Goal: Task Accomplishment & Management: Manage account settings

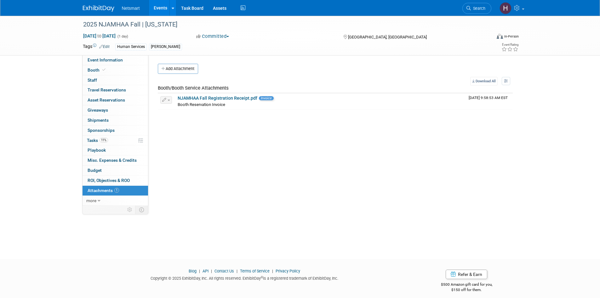
click at [473, 7] on span "Search" at bounding box center [478, 8] width 14 height 5
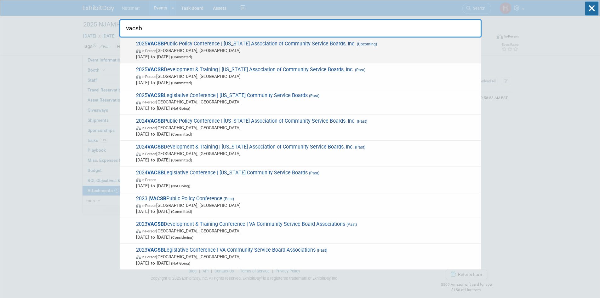
type input "vacsb"
click at [332, 41] on span "2025 VACSB Public Policy Conference | [US_STATE] Association of Community Servi…" at bounding box center [306, 50] width 344 height 19
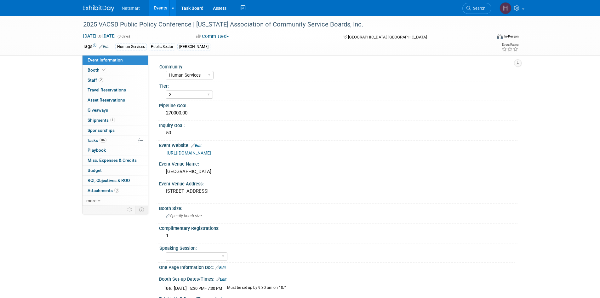
select select "Human Services"
select select "3"
click at [127, 120] on link "1 Shipments 1" at bounding box center [116, 120] width 66 height 10
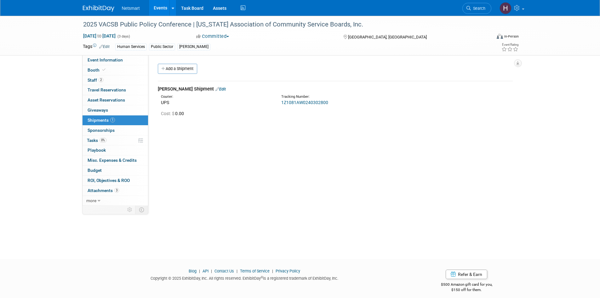
click at [215, 90] on link "Edit" at bounding box center [220, 89] width 10 height 5
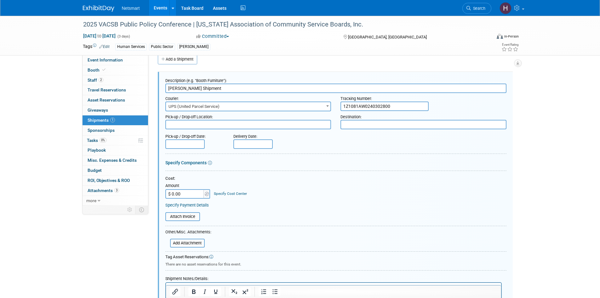
click at [189, 147] on body "Netsmart Events Add Event Bulk Upload Events Shareable Event Boards Recently Vi…" at bounding box center [300, 140] width 600 height 298
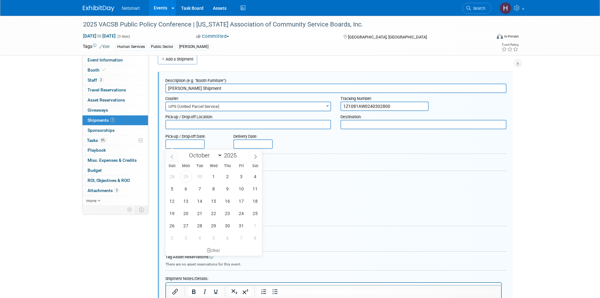
click at [171, 157] on icon at bounding box center [172, 156] width 2 height 4
select select "8"
click at [187, 224] on span "29" at bounding box center [186, 225] width 12 height 12
type input "Sep 29, 2025"
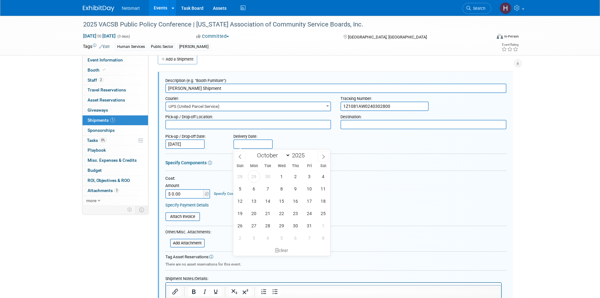
click at [243, 141] on input "text" at bounding box center [252, 143] width 39 height 9
click at [242, 158] on icon at bounding box center [240, 156] width 4 height 4
select select "8"
click at [255, 226] on span "29" at bounding box center [254, 225] width 12 height 12
type input "Sep 29, 2025"
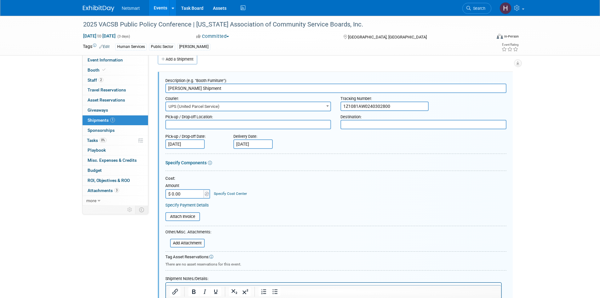
click at [192, 142] on input "Sep 29, 2025" at bounding box center [184, 143] width 39 height 9
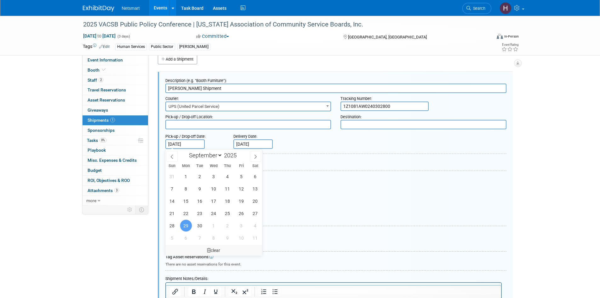
click at [213, 247] on div "clear" at bounding box center [213, 250] width 97 height 11
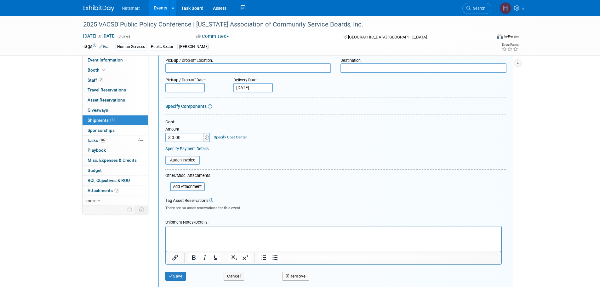
scroll to position [72, 0]
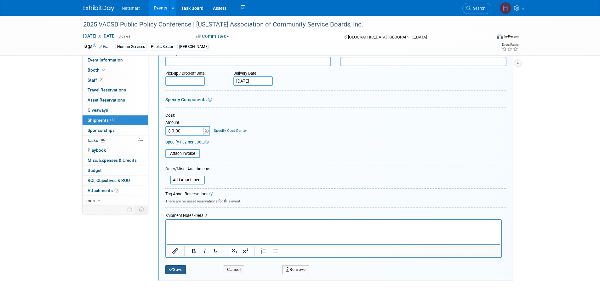
click at [184, 269] on button "Save" at bounding box center [175, 269] width 21 height 9
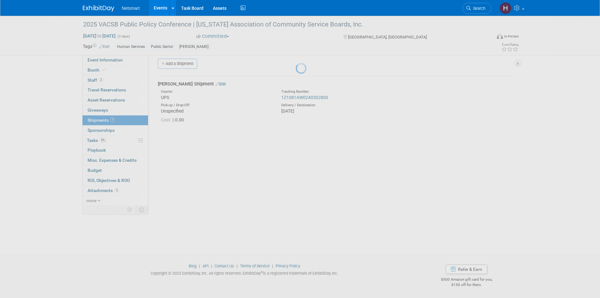
scroll to position [5, 0]
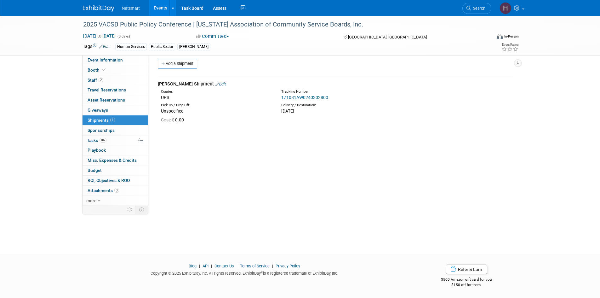
click at [215, 83] on link "Edit" at bounding box center [220, 84] width 10 height 5
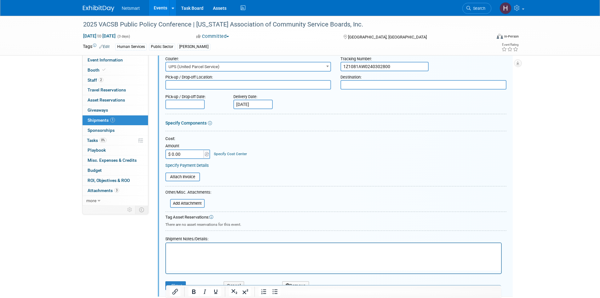
scroll to position [117, 0]
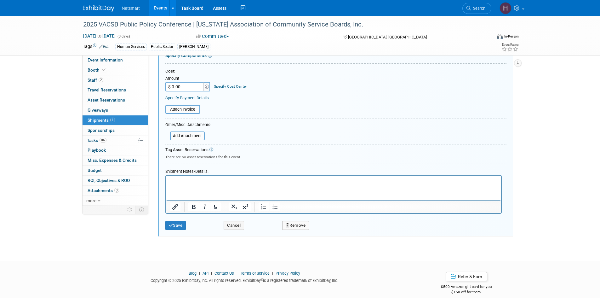
click at [188, 181] on p "Rich Text Area. Press ALT-0 for help." at bounding box center [333, 181] width 328 height 6
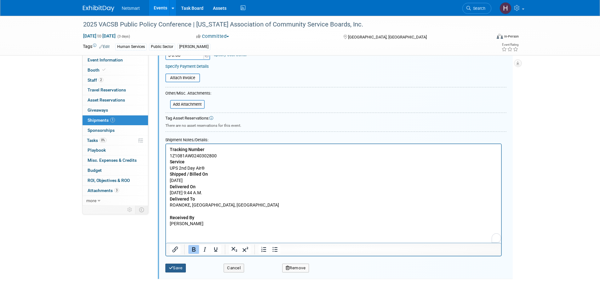
click at [175, 271] on button "Save" at bounding box center [175, 267] width 21 height 9
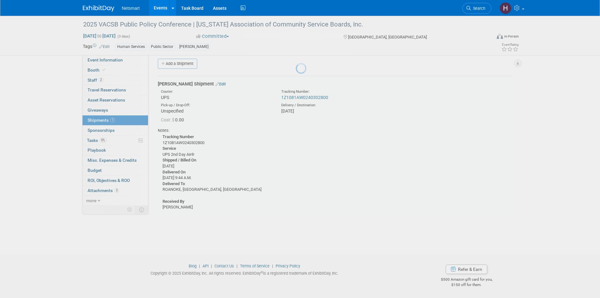
scroll to position [5, 0]
